Goal: Information Seeking & Learning: Learn about a topic

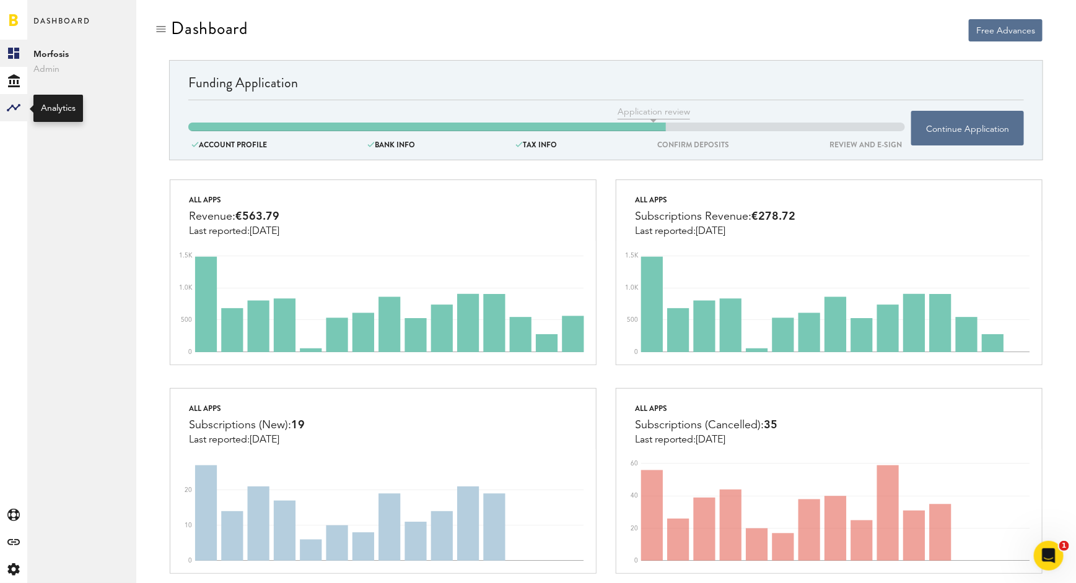
click at [6, 106] on rect at bounding box center [13, 107] width 15 height 15
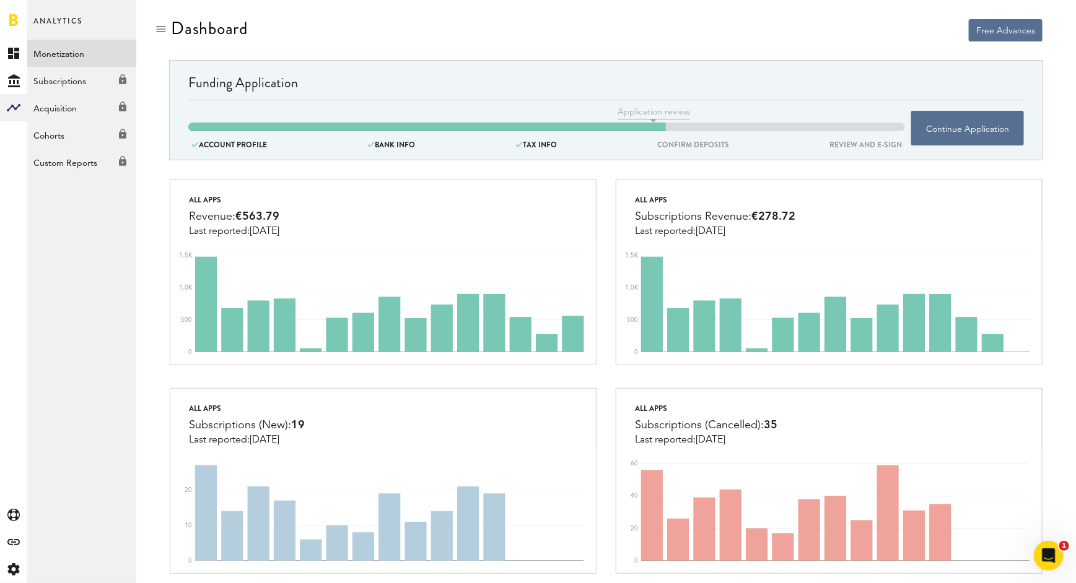
click at [72, 51] on link "Monetization" at bounding box center [81, 53] width 109 height 27
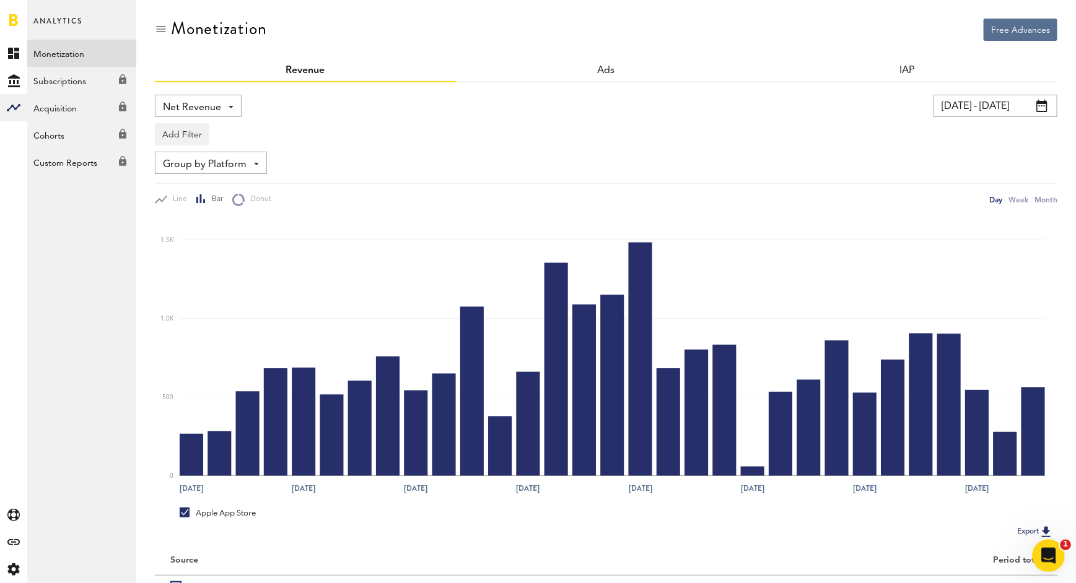
click at [1049, 554] on icon "Open Intercom Messenger" at bounding box center [1047, 554] width 20 height 20
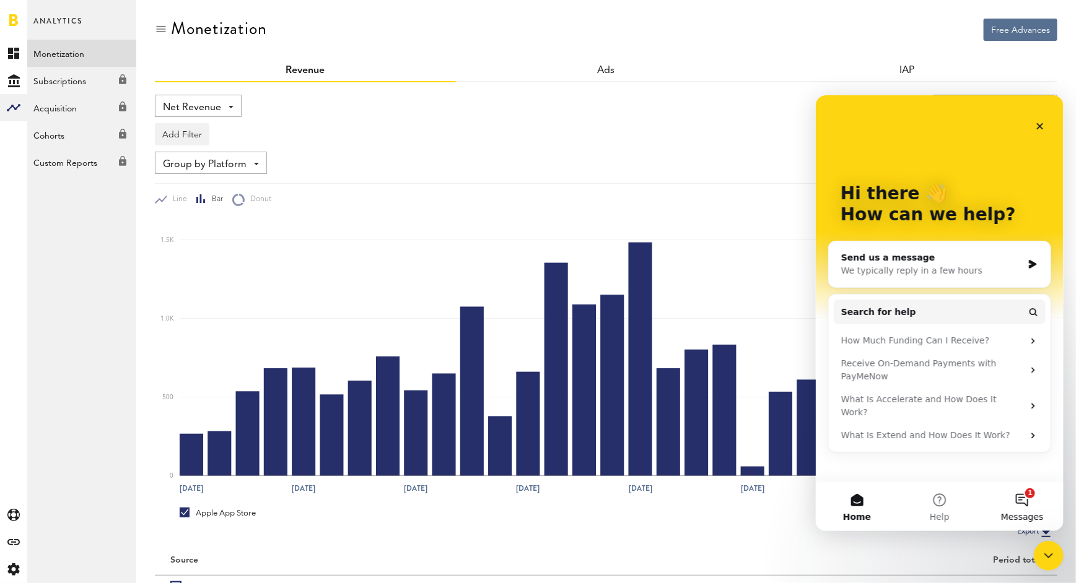
click at [1029, 503] on button "1 Messages" at bounding box center [1021, 506] width 82 height 50
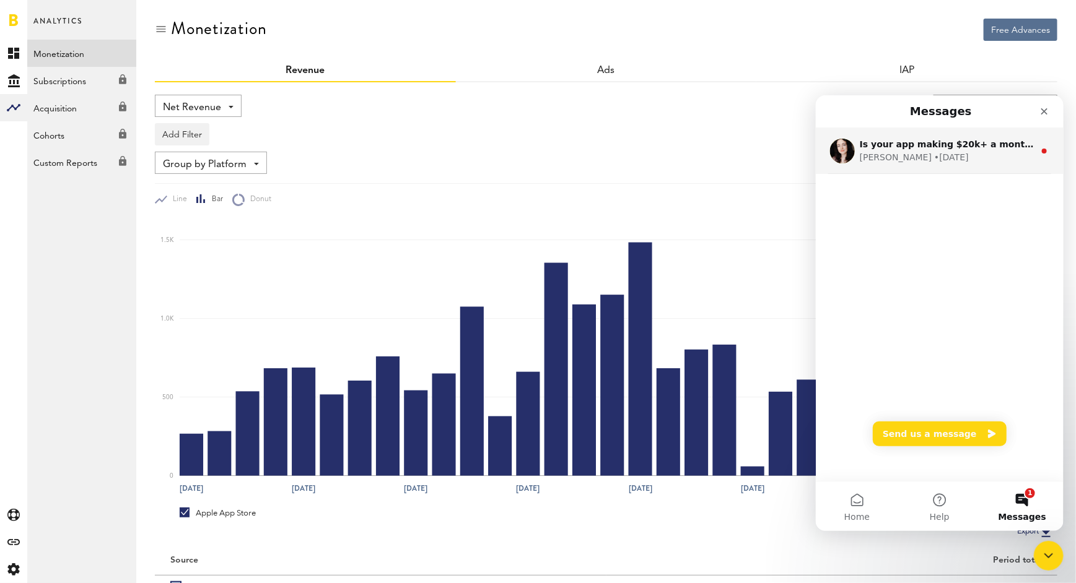
click at [951, 168] on div "Is your app making $20k+ a month? ​ Stop waiting weeks for payouts — Accelerate…" at bounding box center [939, 151] width 248 height 46
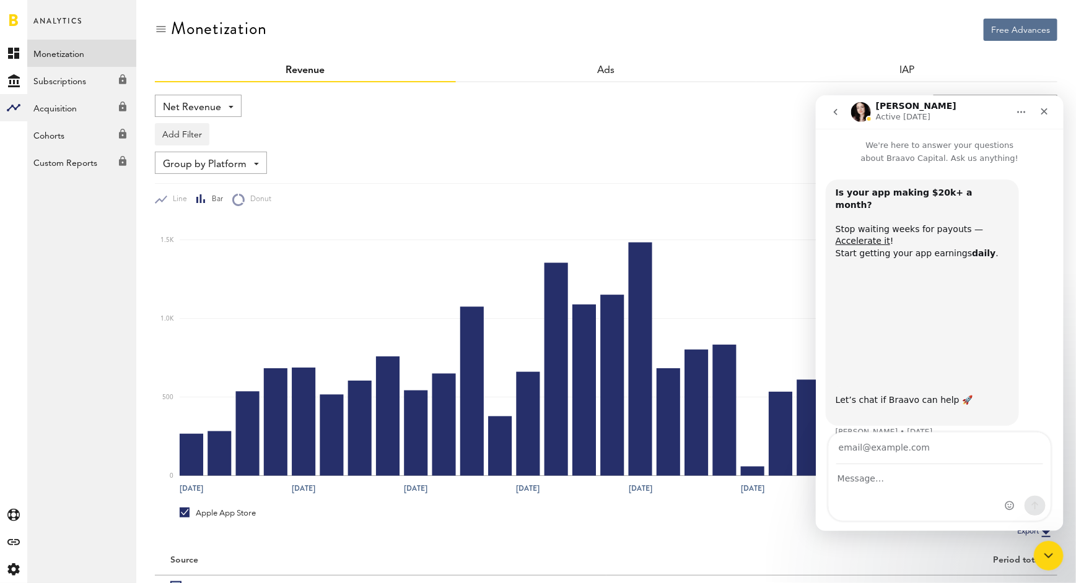
scroll to position [6, 0]
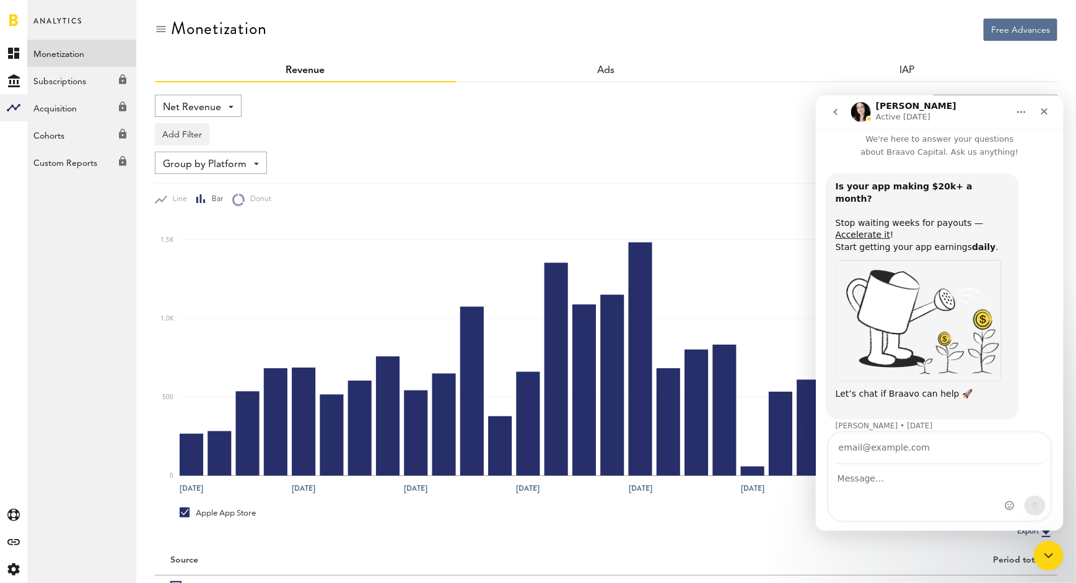
click at [674, 176] on div "Net Revenue Net Revenue Gross Revenue Profit 05.09.25 - 05.10.25 Last 30 days L…" at bounding box center [606, 150] width 902 height 111
click at [1042, 111] on icon "Close" at bounding box center [1044, 111] width 7 height 7
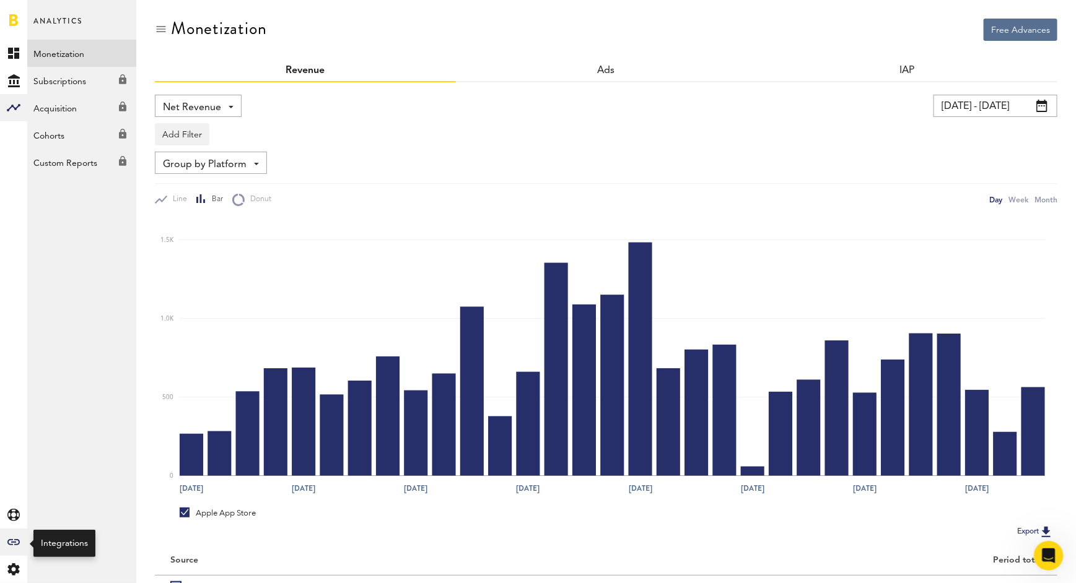
click at [14, 549] on div "Created with Sketch." at bounding box center [13, 542] width 27 height 27
click at [81, 59] on link "All" at bounding box center [81, 53] width 109 height 27
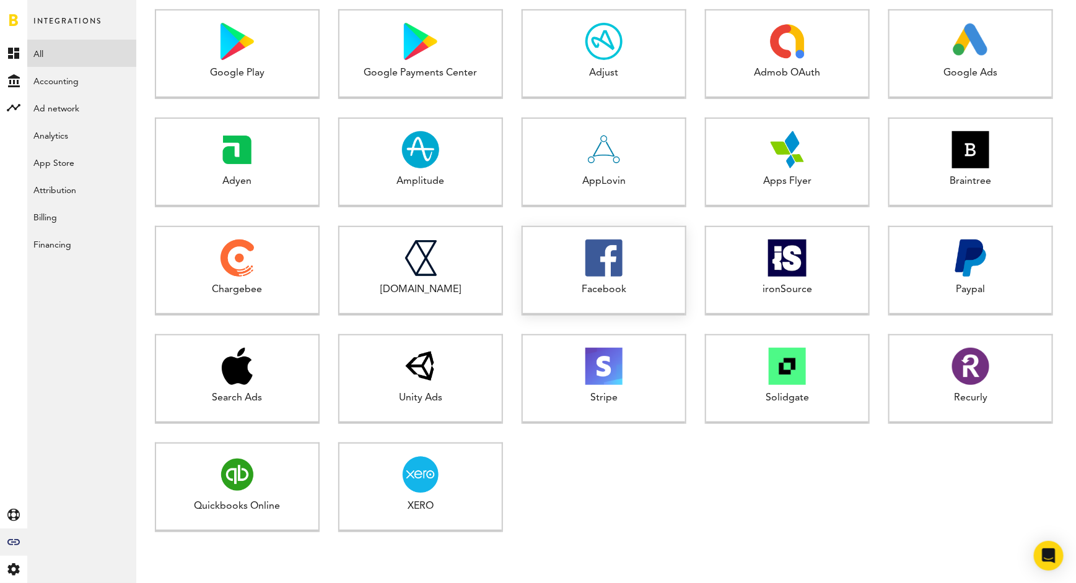
scroll to position [313, 0]
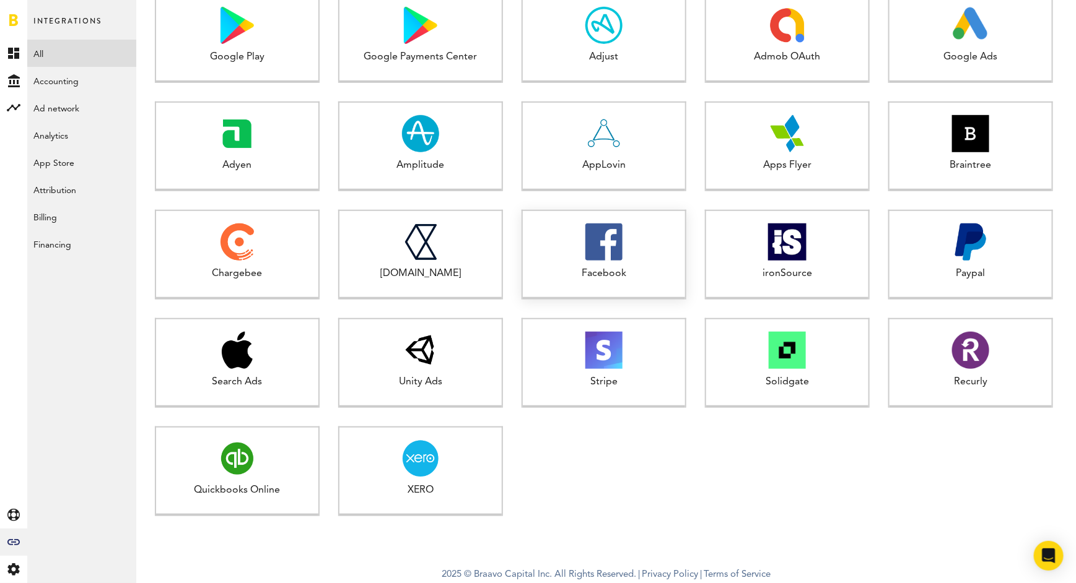
click at [608, 279] on div "Facebook" at bounding box center [604, 274] width 162 height 14
